Goal: Task Accomplishment & Management: Manage account settings

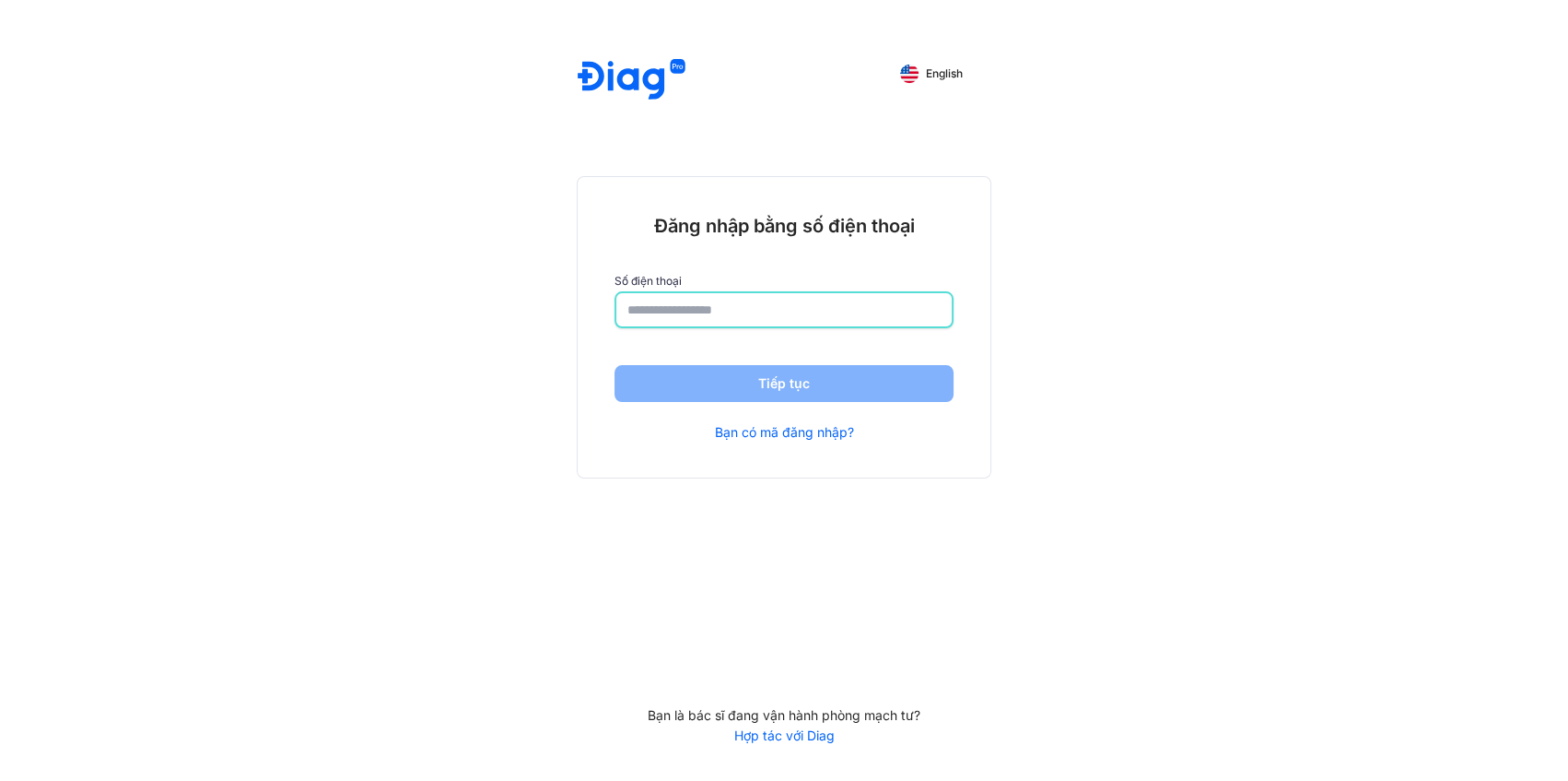
click at [704, 316] on input "number" at bounding box center [784, 310] width 313 height 33
type input "**********"
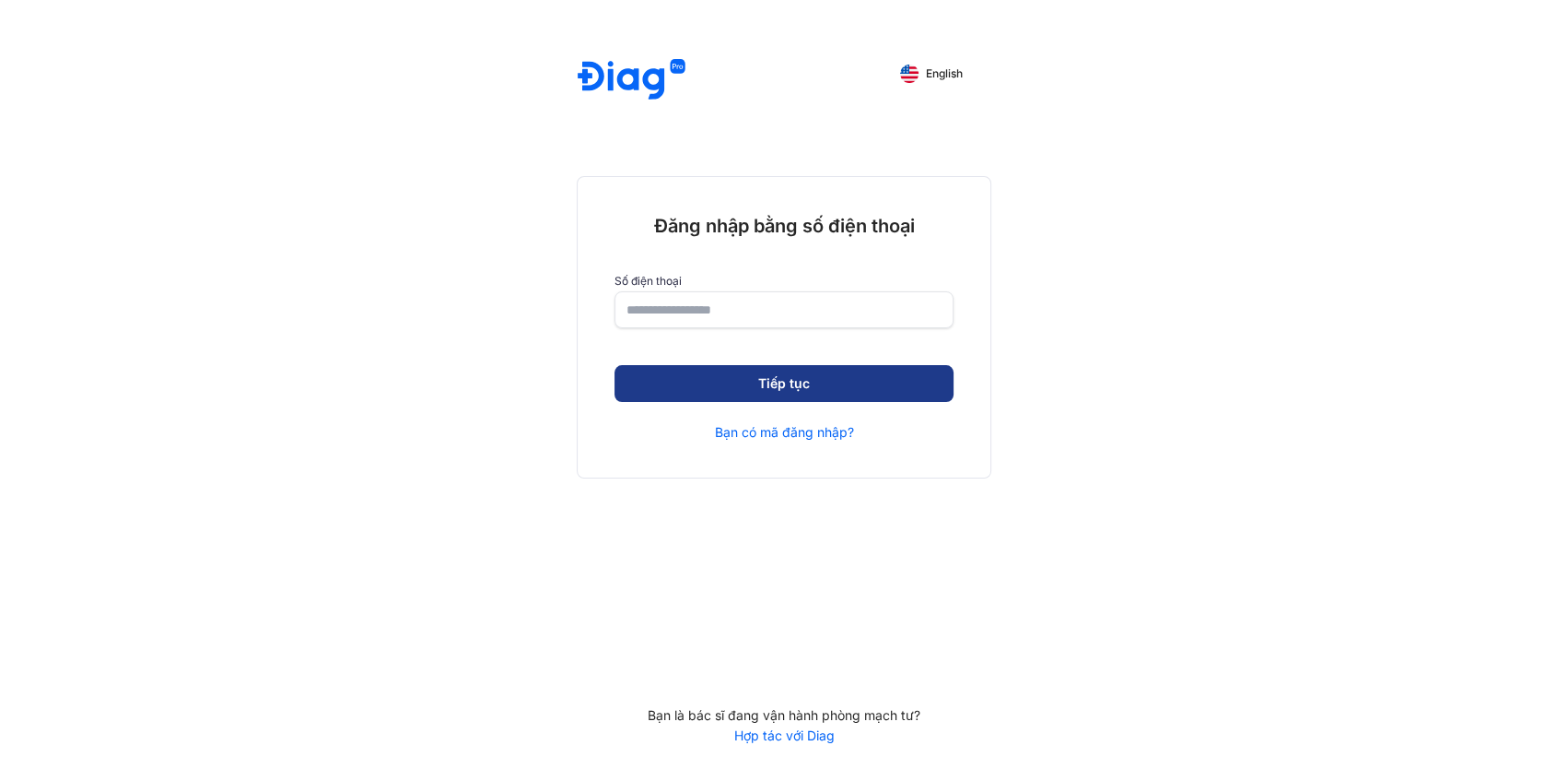
click at [736, 390] on button "Tiếp tục" at bounding box center [784, 383] width 339 height 37
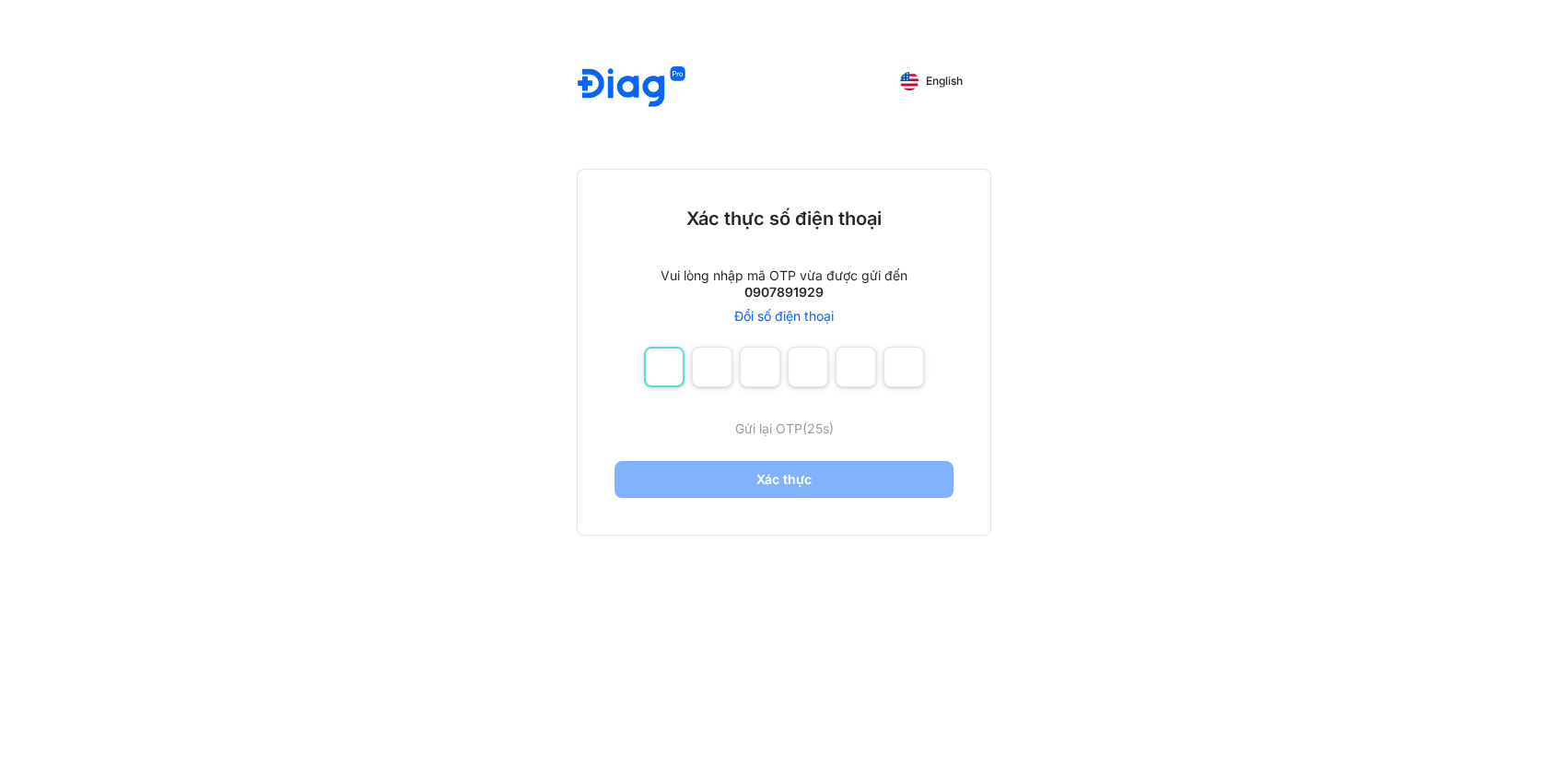
click at [663, 365] on input "number" at bounding box center [663, 366] width 40 height 40
type input "*"
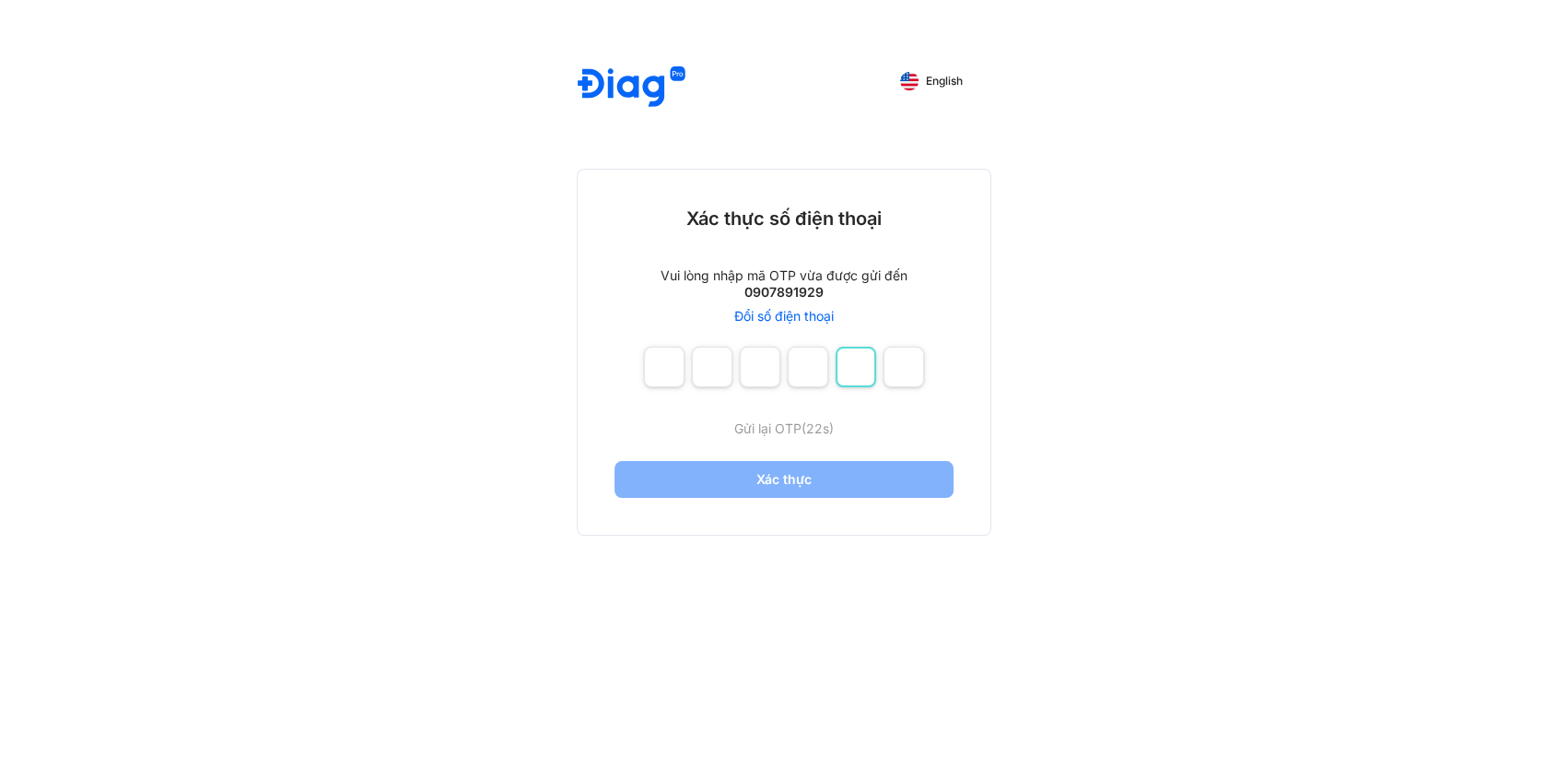
type input "*"
